Goal: Transaction & Acquisition: Purchase product/service

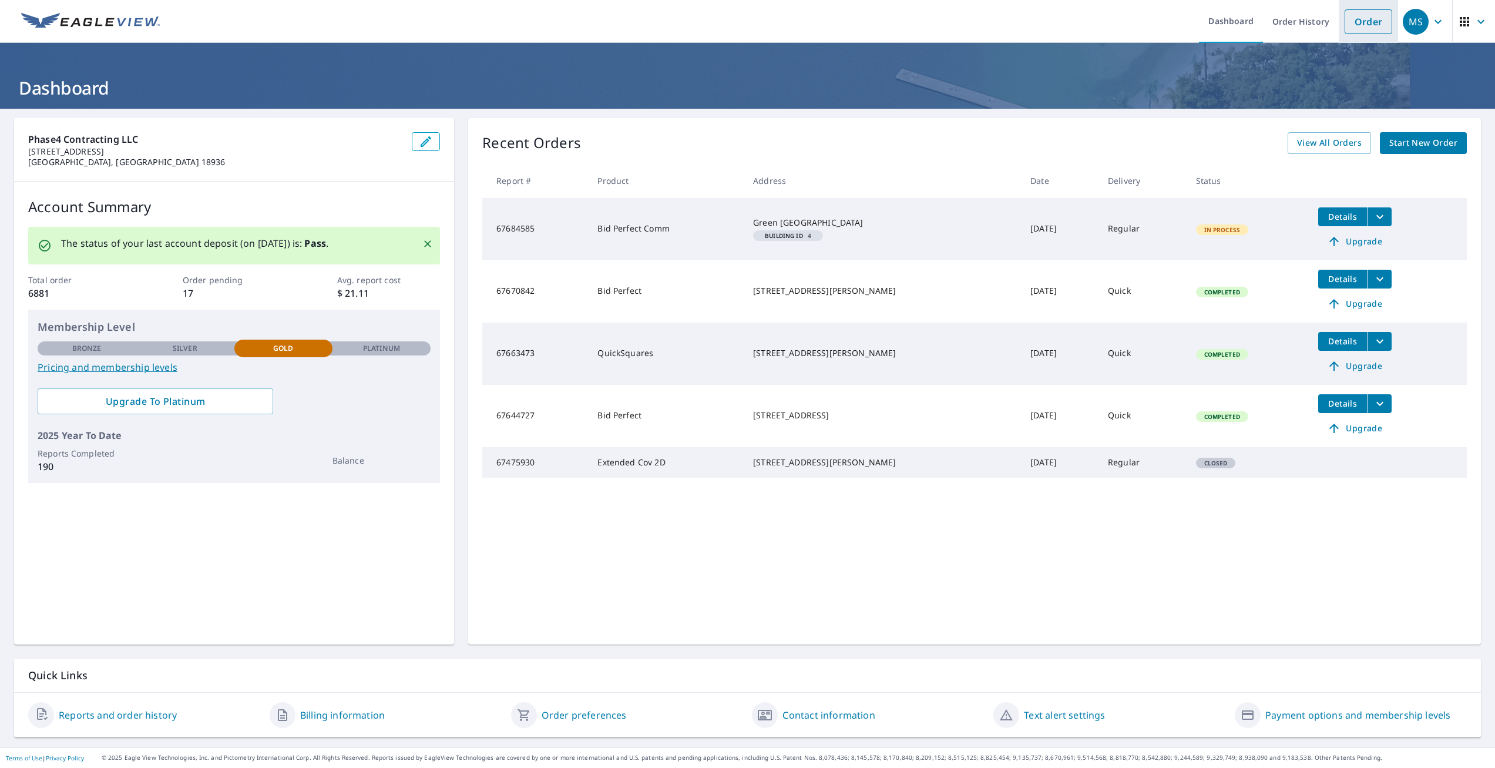
click at [1361, 28] on link "Order" at bounding box center [1369, 21] width 48 height 25
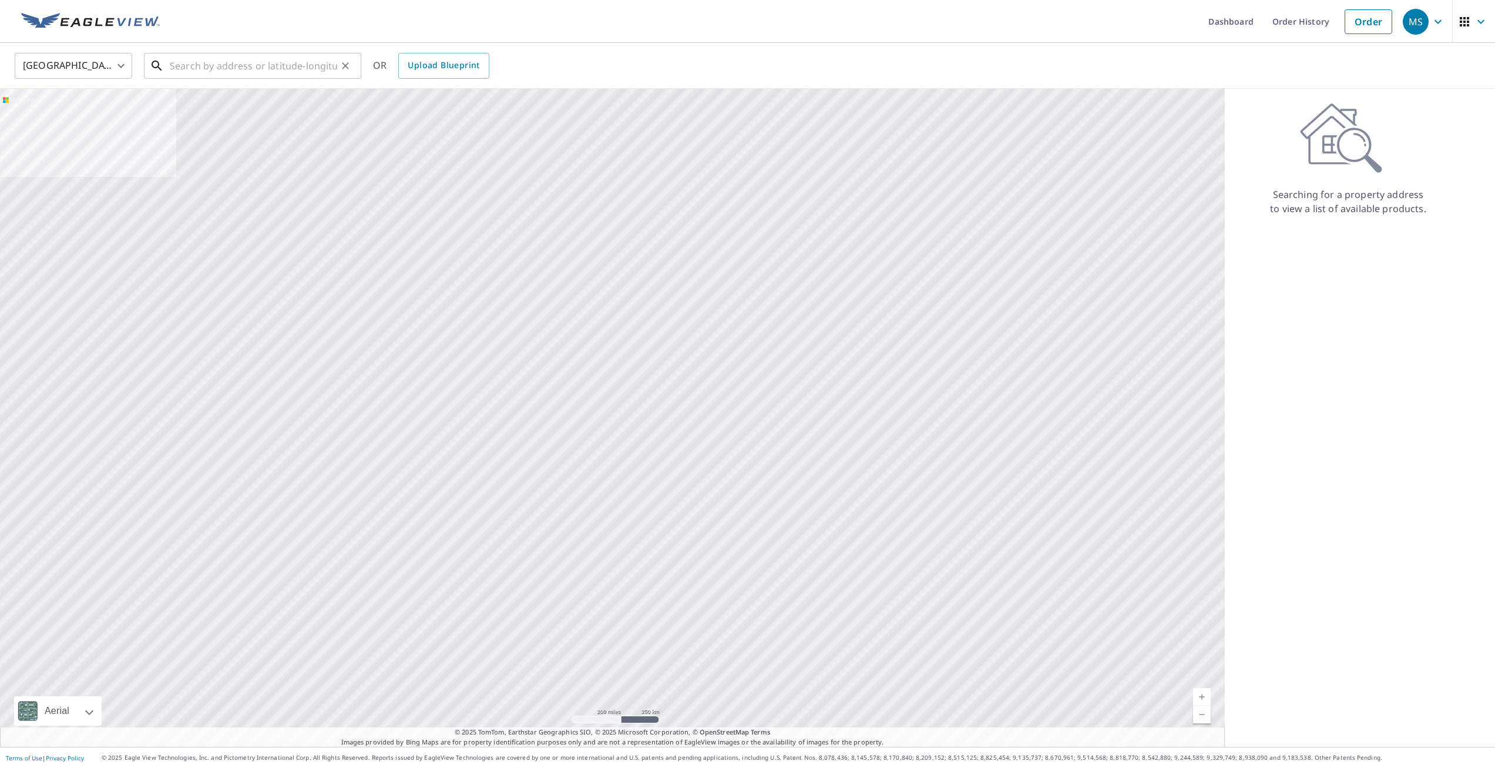
click at [188, 66] on input "text" at bounding box center [253, 65] width 167 height 33
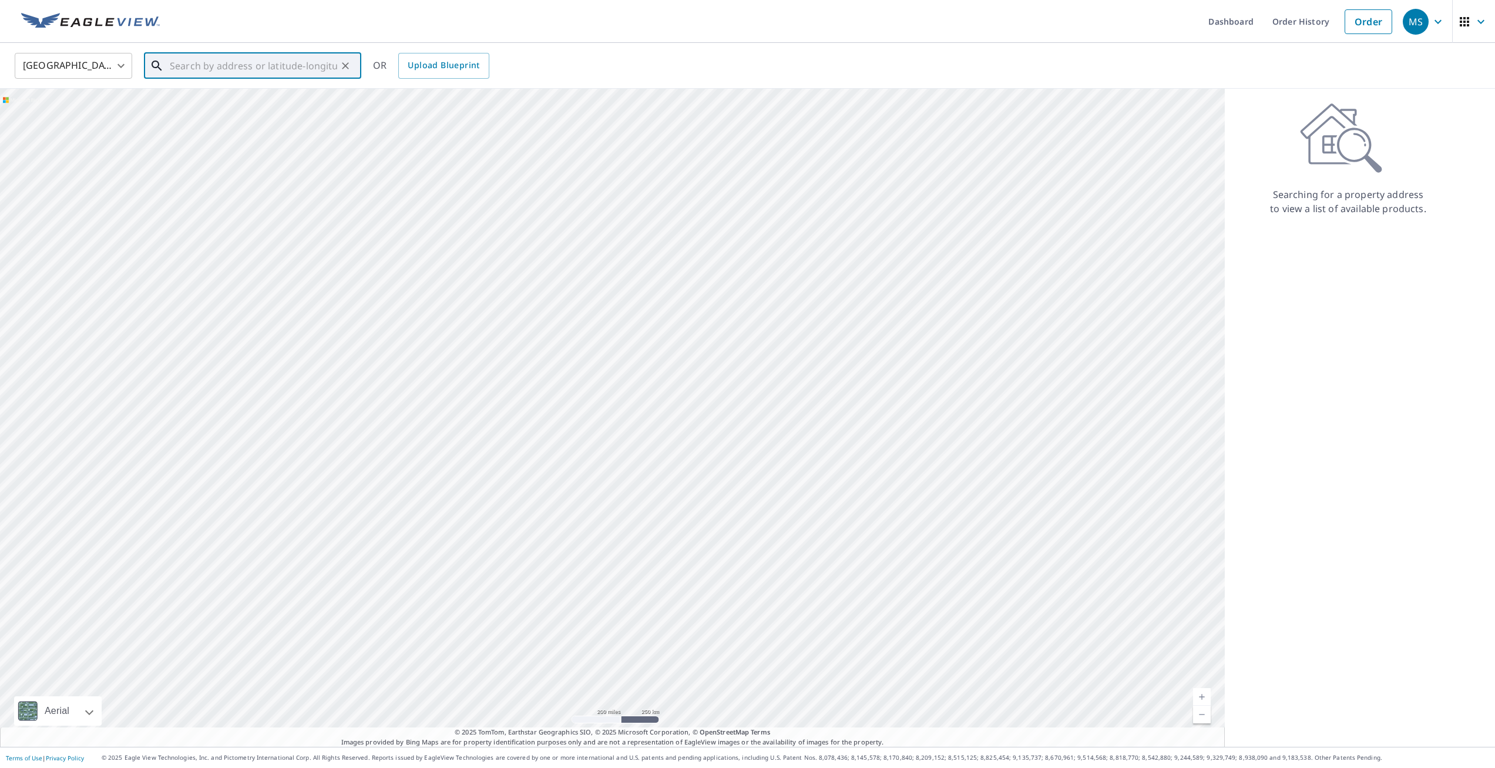
paste input "[STREET_ADDRESS]"
click at [217, 100] on span "[STREET_ADDRESS]" at bounding box center [259, 100] width 185 height 14
type input "[STREET_ADDRESS]"
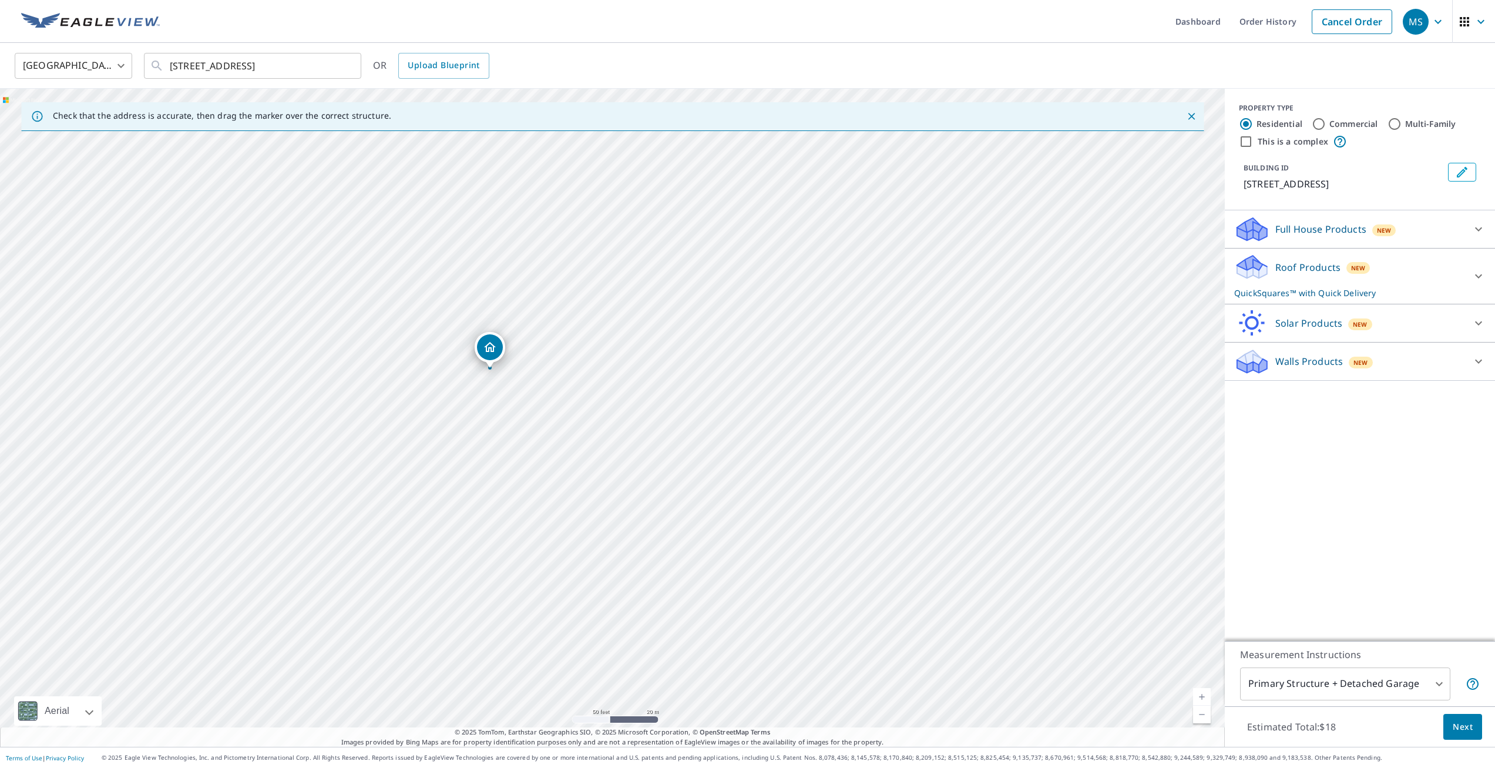
click at [1444, 723] on button "Next" at bounding box center [1463, 727] width 39 height 26
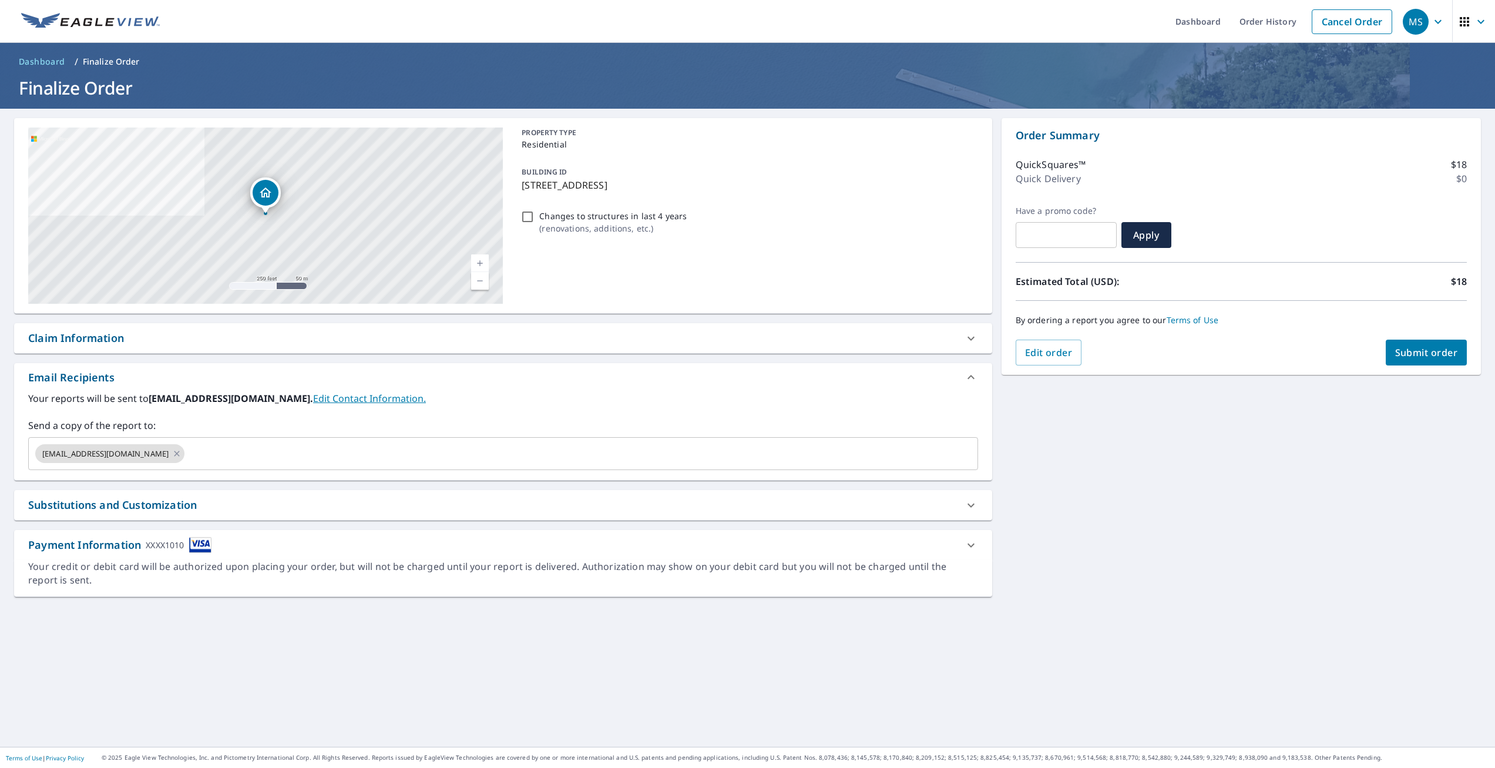
click at [1428, 351] on span "Submit order" at bounding box center [1427, 352] width 63 height 13
